Goal: Information Seeking & Learning: Learn about a topic

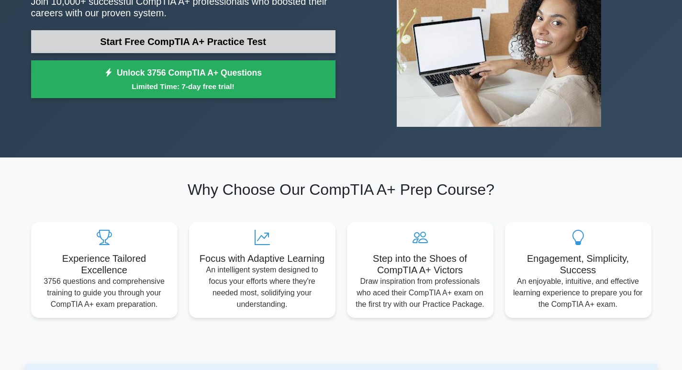
click at [197, 39] on link "Start Free CompTIA A+ Practice Test" at bounding box center [183, 41] width 304 height 23
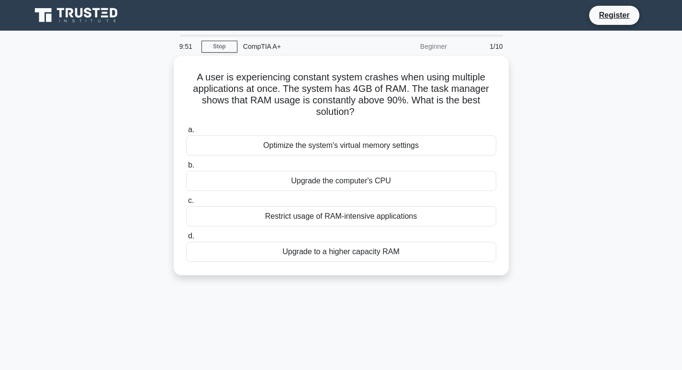
click at [441, 48] on div "Beginner" at bounding box center [411, 46] width 84 height 19
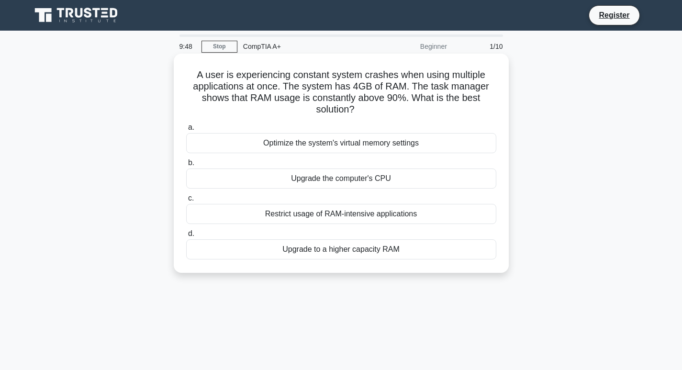
click at [346, 139] on div "Optimize the system's virtual memory settings" at bounding box center [341, 143] width 310 height 20
click at [186, 131] on input "a. Optimize the system's virtual memory settings" at bounding box center [186, 127] width 0 height 6
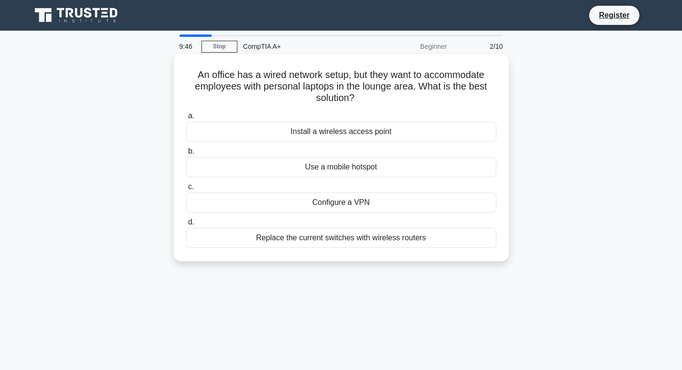
click at [347, 131] on div "Install a wireless access point" at bounding box center [341, 132] width 310 height 20
click at [186, 119] on input "a. Install a wireless access point" at bounding box center [186, 116] width 0 height 6
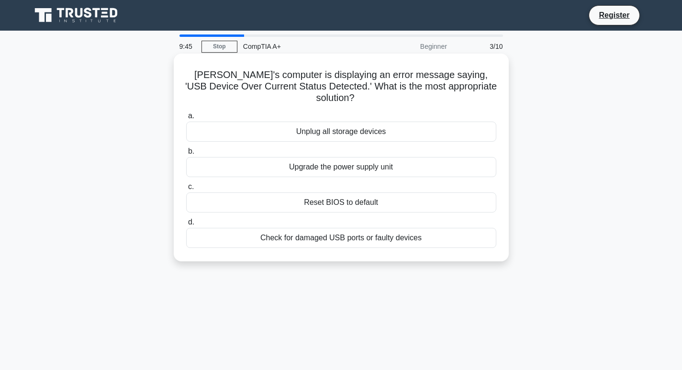
click at [334, 192] on div "Reset BIOS to default" at bounding box center [341, 202] width 310 height 20
click at [186, 189] on input "c. Reset BIOS to default" at bounding box center [186, 187] width 0 height 6
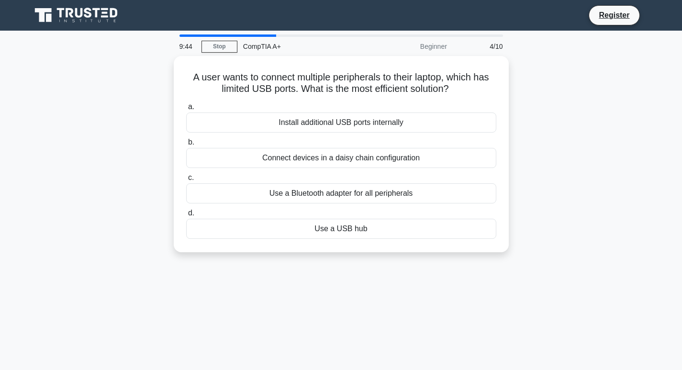
click at [326, 223] on div "Use a USB hub" at bounding box center [341, 229] width 310 height 20
click at [186, 216] on input "d. Use a USB hub" at bounding box center [186, 213] width 0 height 6
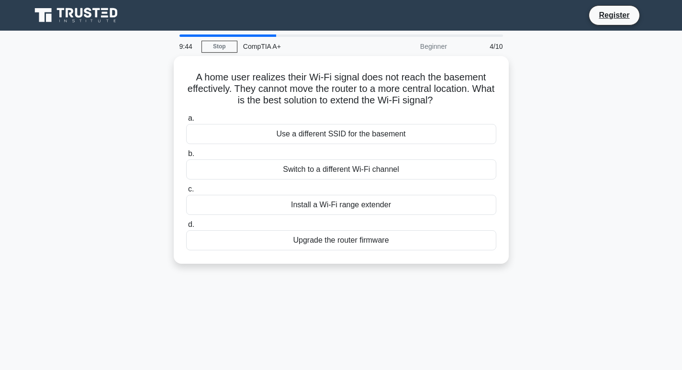
click at [326, 223] on label "d. Upgrade the router firmware" at bounding box center [341, 235] width 310 height 32
click at [186, 223] on input "d. Upgrade the router firmware" at bounding box center [186, 224] width 0 height 6
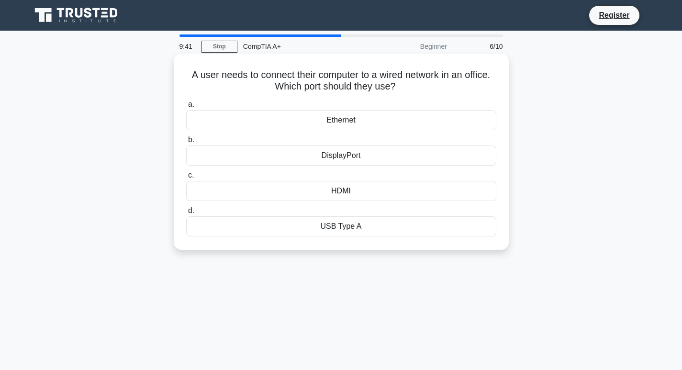
click at [356, 153] on div "DisplayPort" at bounding box center [341, 155] width 310 height 20
click at [186, 143] on input "b. DisplayPort" at bounding box center [186, 140] width 0 height 6
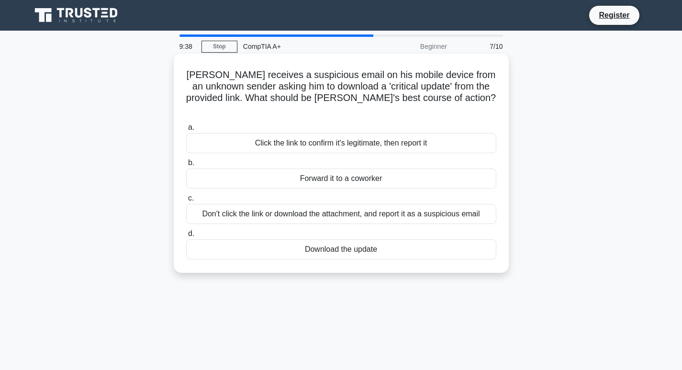
click at [363, 144] on div "a. Click the link to confirm it's legitimate, then report it b. Forward it to a…" at bounding box center [340, 191] width 321 height 142
click at [360, 169] on div "Forward it to a coworker" at bounding box center [341, 178] width 310 height 20
click at [186, 166] on input "b. Forward it to a coworker" at bounding box center [186, 163] width 0 height 6
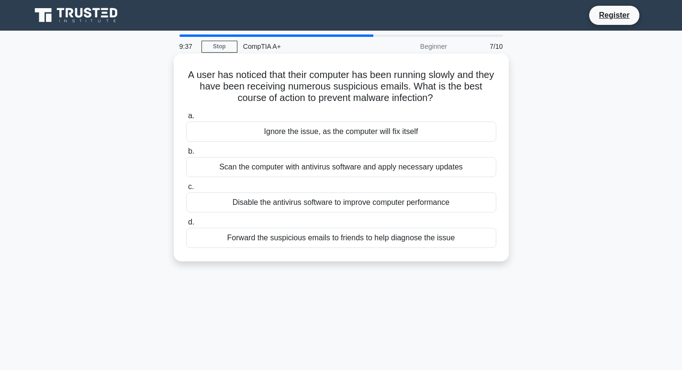
click at [358, 182] on div "a. Ignore the issue, as the computer will fix itself b. Scan the computer with …" at bounding box center [340, 179] width 321 height 142
click at [357, 187] on label "c. Disable the antivirus software to improve computer performance" at bounding box center [341, 197] width 310 height 32
click at [186, 187] on input "c. Disable the antivirus software to improve computer performance" at bounding box center [186, 187] width 0 height 6
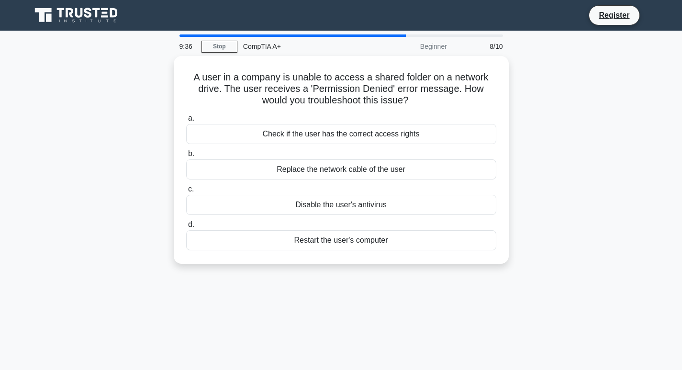
click at [357, 187] on label "c. Disable the user's antivirus" at bounding box center [341, 199] width 310 height 32
click at [186, 187] on input "c. Disable the user's antivirus" at bounding box center [186, 189] width 0 height 6
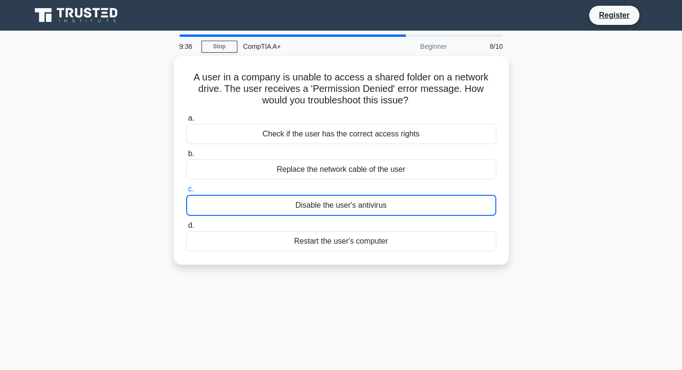
click at [357, 187] on label "c. Disable the user's antivirus" at bounding box center [341, 199] width 310 height 33
click at [186, 187] on input "c. Disable the user's antivirus" at bounding box center [186, 189] width 0 height 6
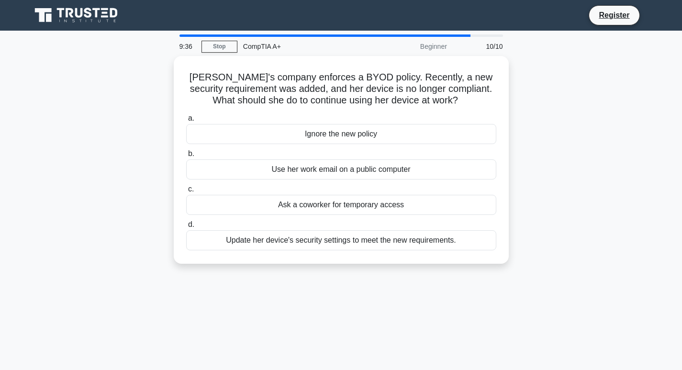
click at [360, 177] on div "Use her work email on a public computer" at bounding box center [341, 169] width 310 height 20
click at [186, 157] on input "b. Use her work email on a public computer" at bounding box center [186, 154] width 0 height 6
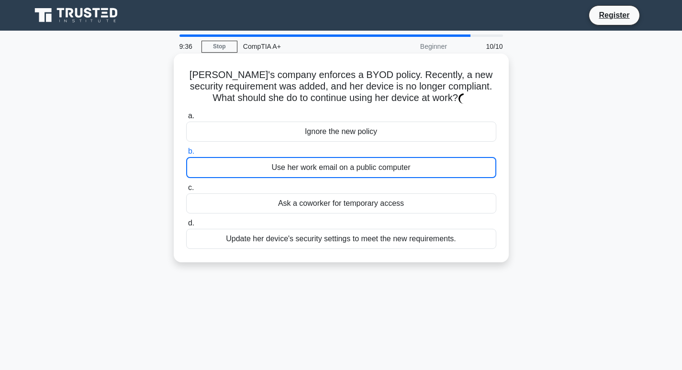
click at [361, 170] on div "Use her work email on a public computer" at bounding box center [341, 167] width 310 height 21
click at [186, 155] on input "b. Use her work email on a public computer" at bounding box center [186, 151] width 0 height 6
click at [361, 170] on div "Use her work email on a public computer" at bounding box center [341, 167] width 310 height 21
click at [186, 155] on input "b. Use her work email on a public computer" at bounding box center [186, 151] width 0 height 6
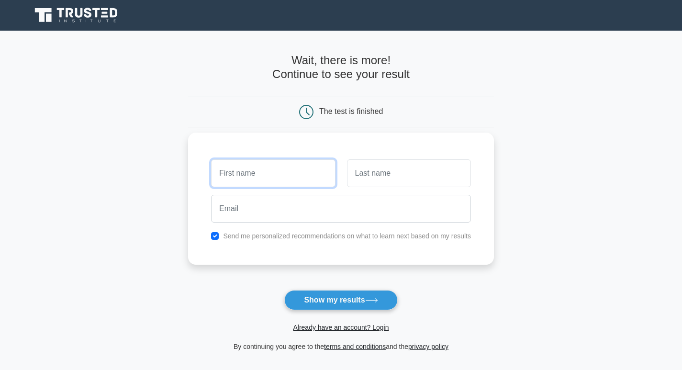
click at [261, 179] on input "text" at bounding box center [273, 173] width 124 height 28
